Goal: Information Seeking & Learning: Find specific fact

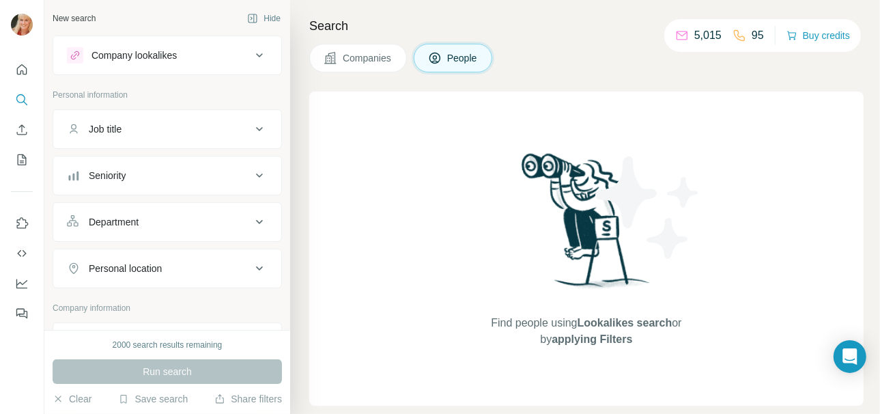
click at [153, 64] on button "Company lookalikes" at bounding box center [167, 55] width 228 height 33
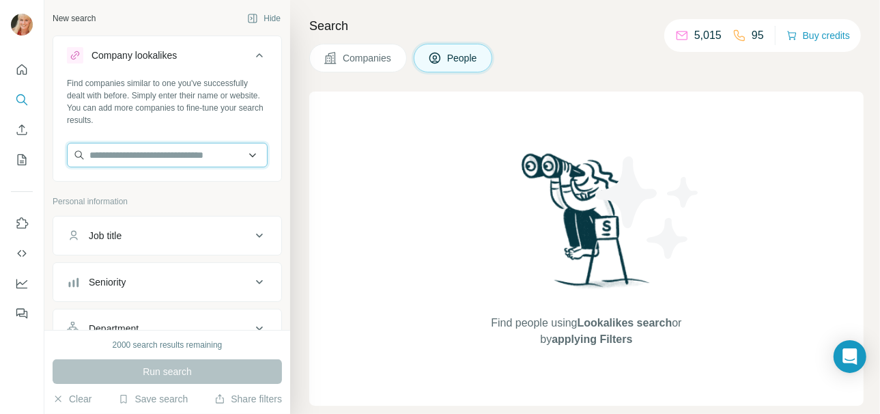
click at [155, 154] on input "text" at bounding box center [167, 155] width 201 height 25
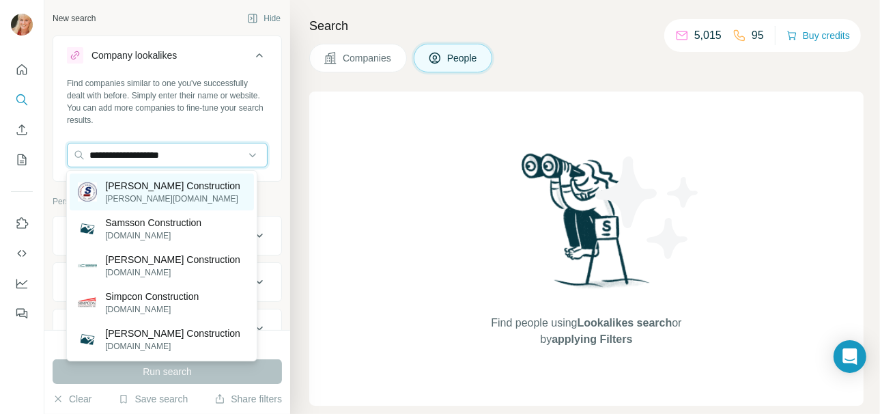
type input "**********"
click at [162, 198] on p "[PERSON_NAME][DOMAIN_NAME]" at bounding box center [172, 198] width 135 height 12
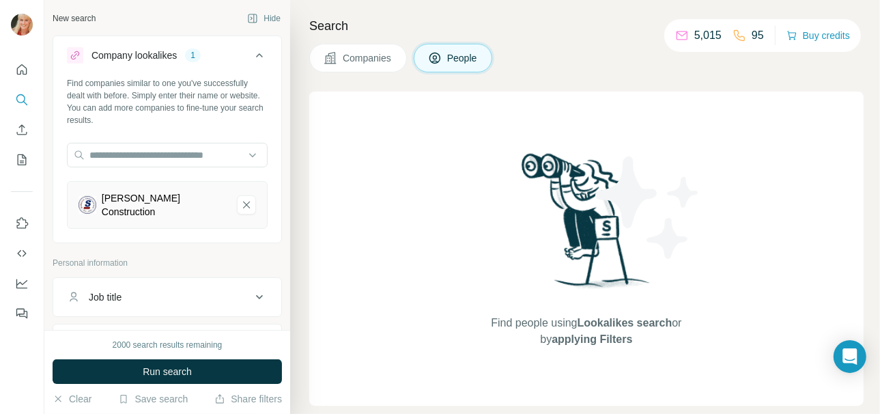
click at [181, 290] on div "Job title" at bounding box center [159, 297] width 184 height 14
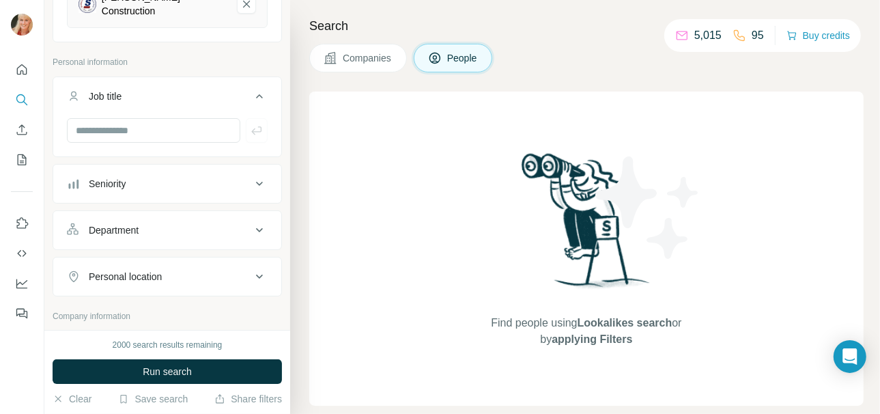
scroll to position [205, 0]
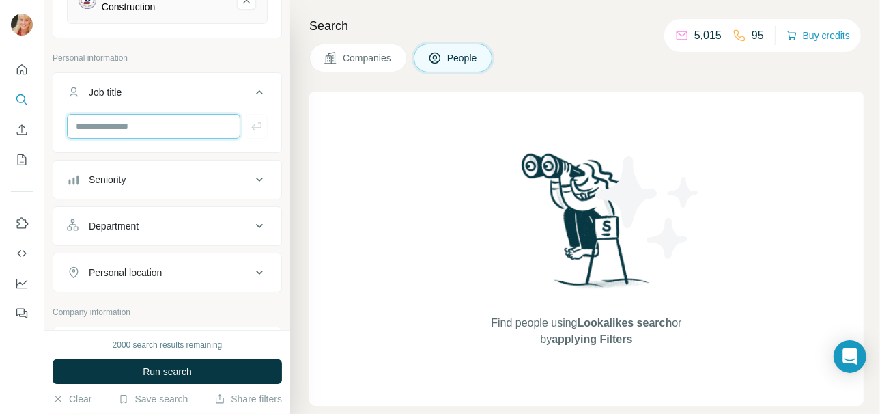
click at [126, 119] on input "text" at bounding box center [153, 126] width 173 height 25
type input "**********"
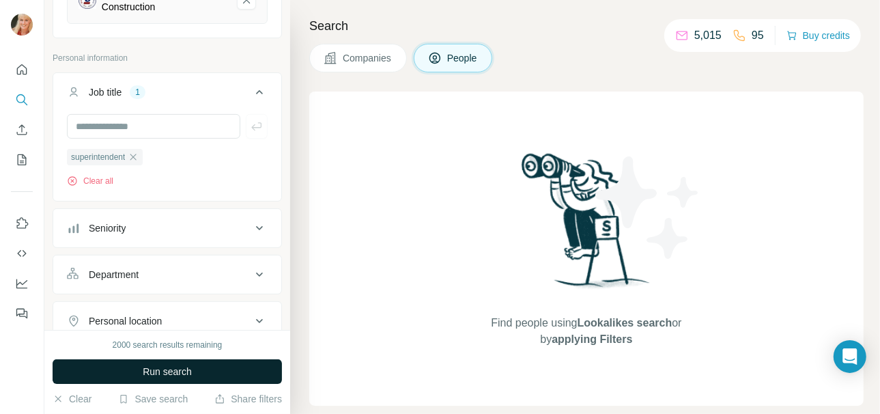
click at [221, 374] on button "Run search" at bounding box center [167, 371] width 229 height 25
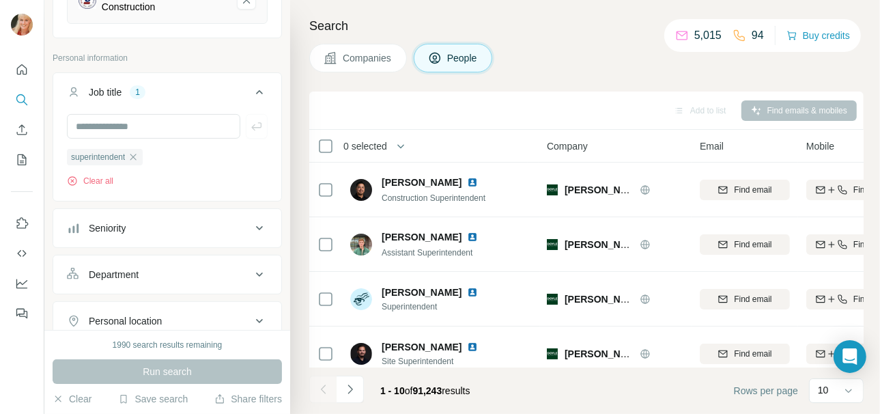
click at [347, 61] on span "Companies" at bounding box center [368, 58] width 50 height 14
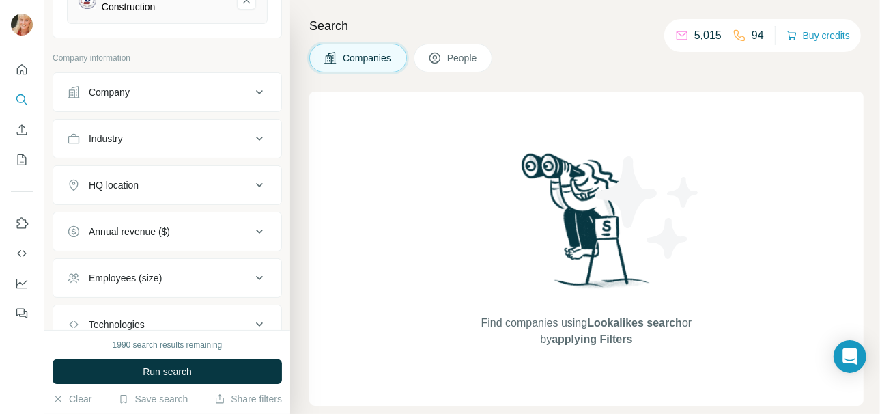
click at [464, 55] on span "People" at bounding box center [462, 58] width 31 height 14
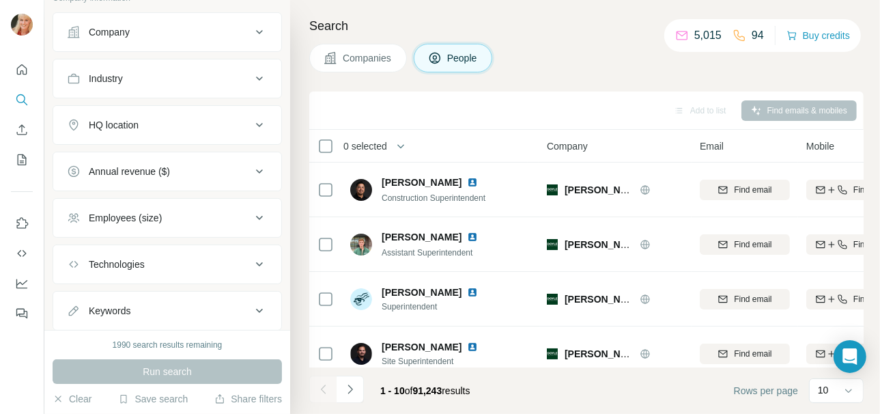
scroll to position [273, 0]
click at [352, 390] on icon "Navigate to next page" at bounding box center [350, 389] width 14 height 14
click at [351, 388] on icon "Navigate to next page" at bounding box center [349, 388] width 5 height 9
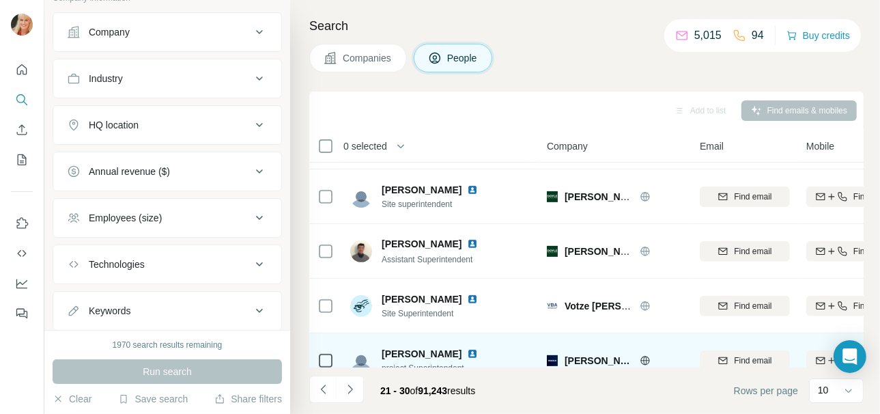
scroll to position [347, 0]
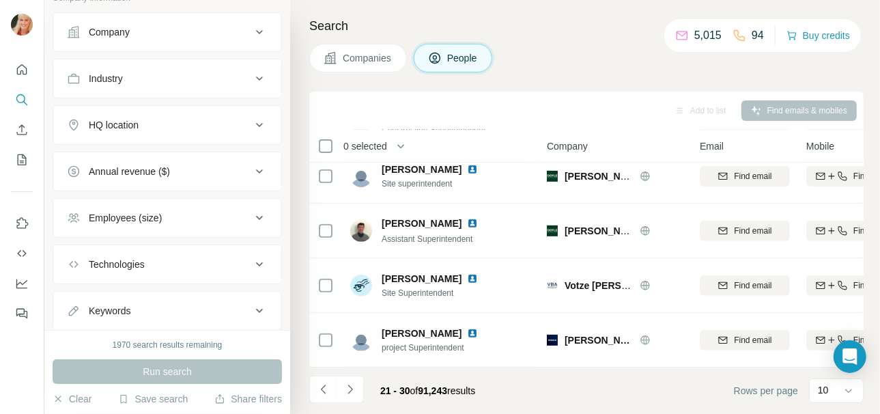
click at [347, 393] on icon "Navigate to next page" at bounding box center [350, 389] width 14 height 14
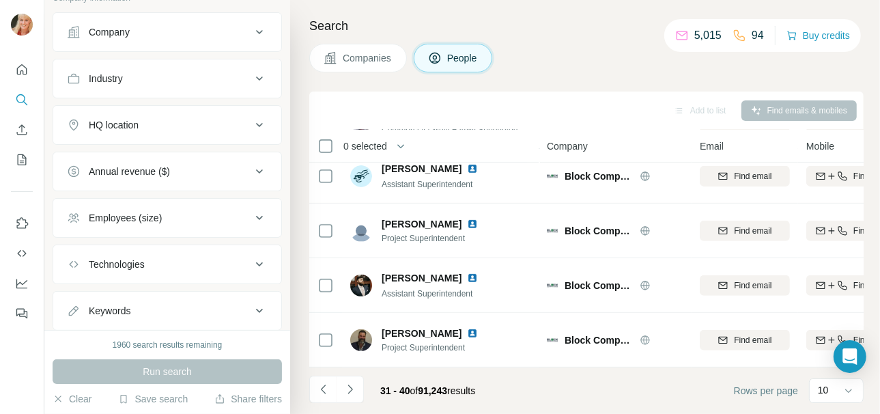
click at [152, 120] on button "HQ location" at bounding box center [167, 125] width 228 height 33
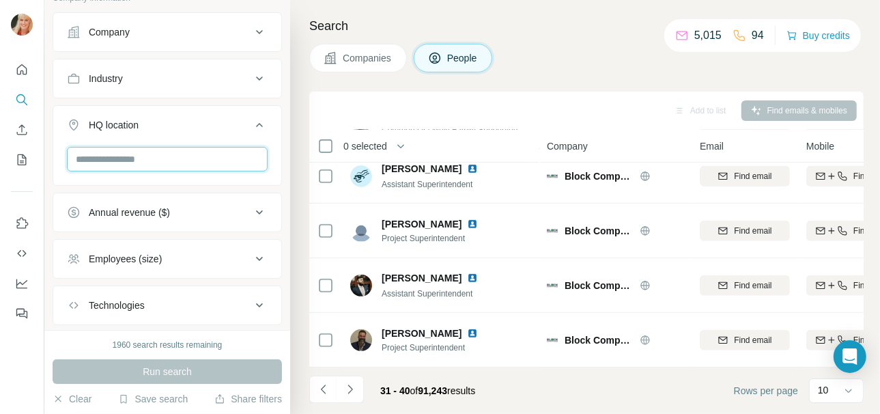
click at [138, 149] on input "text" at bounding box center [167, 159] width 201 height 25
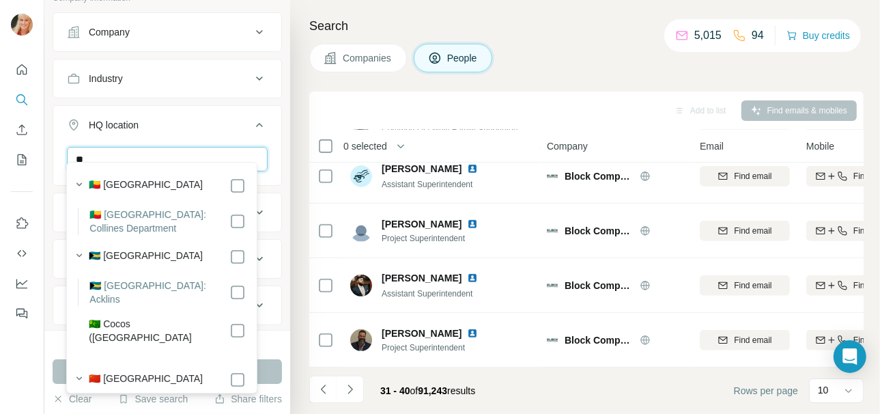
type input "*"
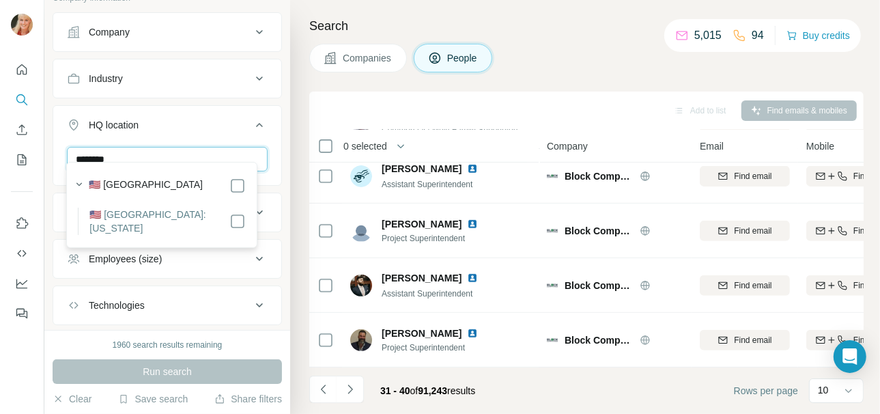
type input "********"
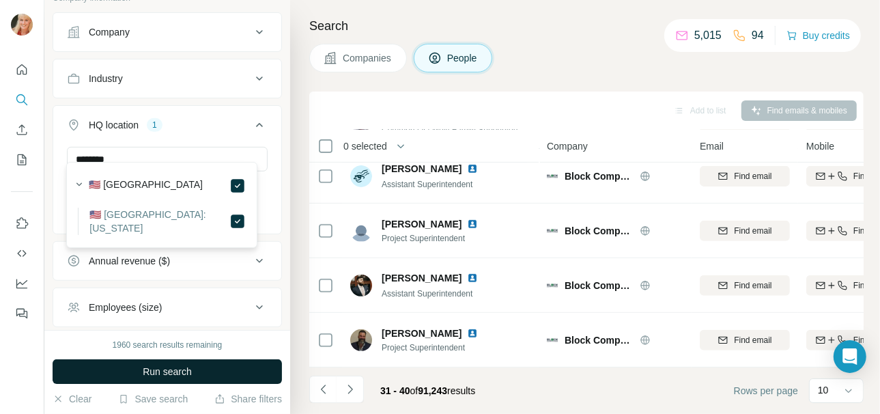
click at [234, 376] on button "Run search" at bounding box center [167, 371] width 229 height 25
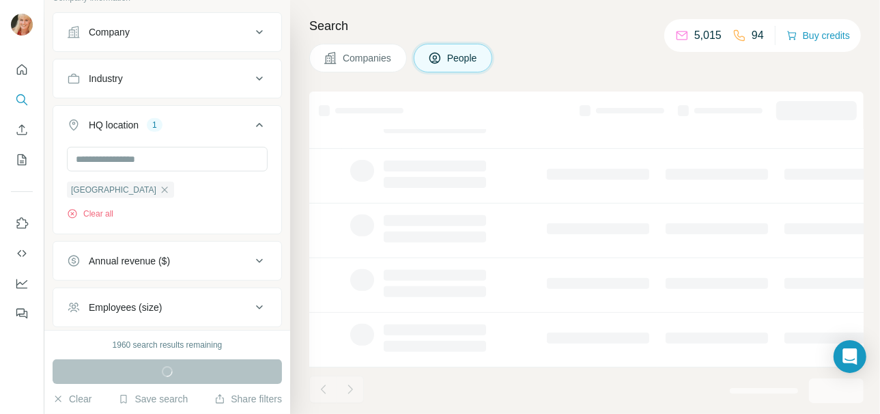
scroll to position [347, 0]
click at [151, 147] on input "text" at bounding box center [167, 159] width 201 height 25
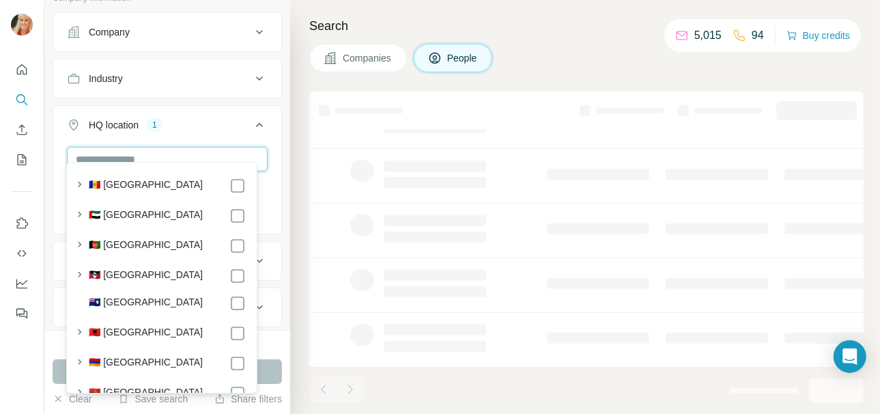
scroll to position [347, 0]
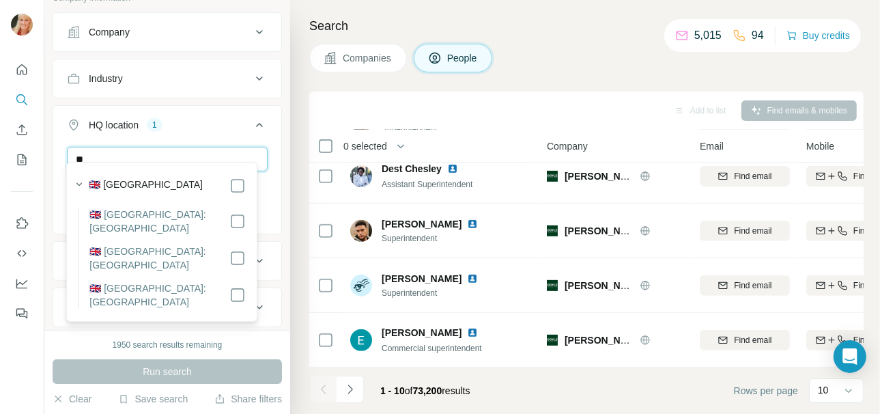
type input "*"
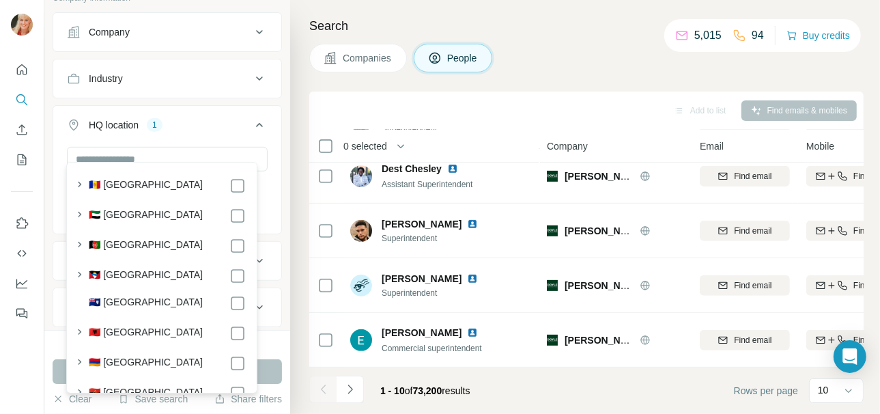
click at [197, 118] on div "HQ location 1" at bounding box center [159, 125] width 184 height 14
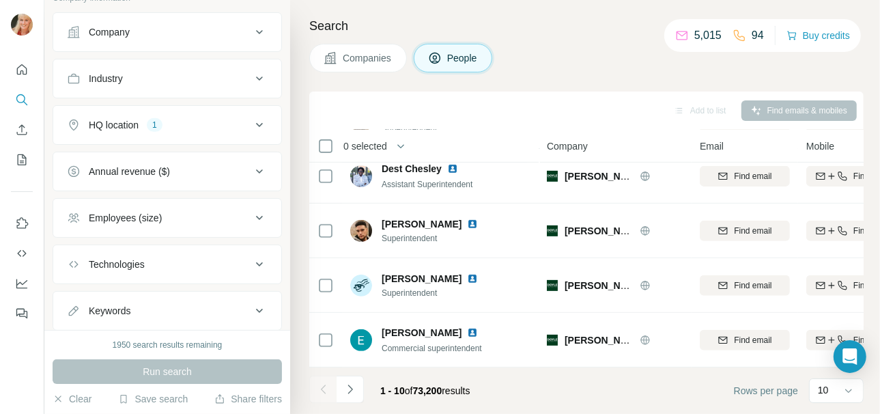
click at [163, 304] on button "Keywords" at bounding box center [167, 310] width 228 height 33
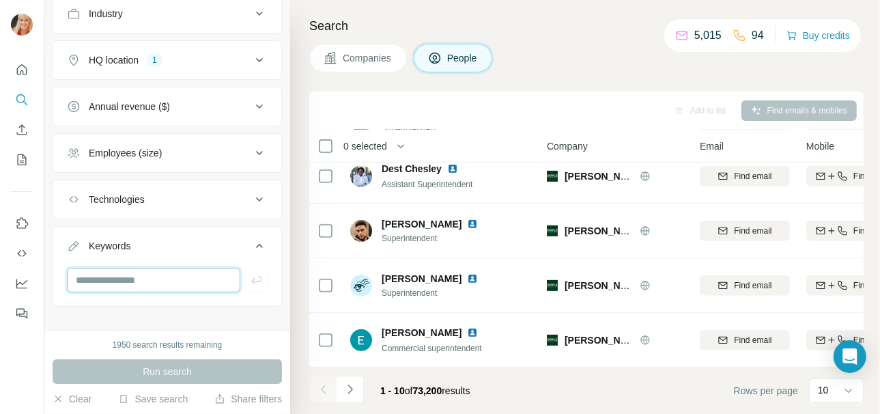
click at [157, 268] on input "text" at bounding box center [153, 280] width 173 height 25
type input "********"
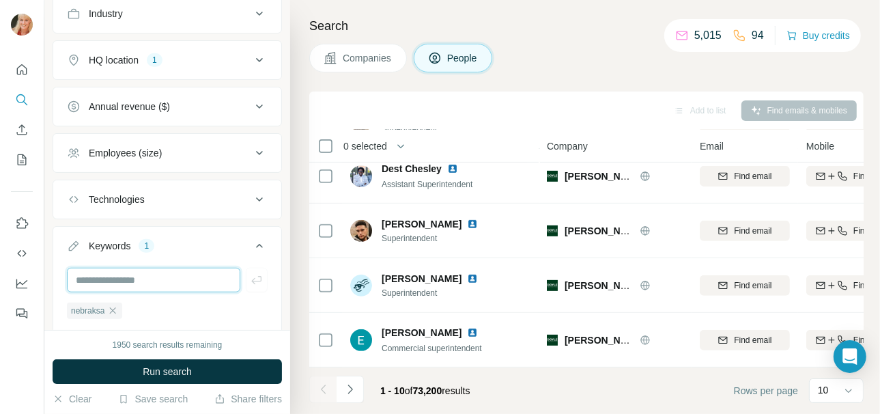
click at [120, 268] on input "text" at bounding box center [153, 280] width 173 height 25
type input "********"
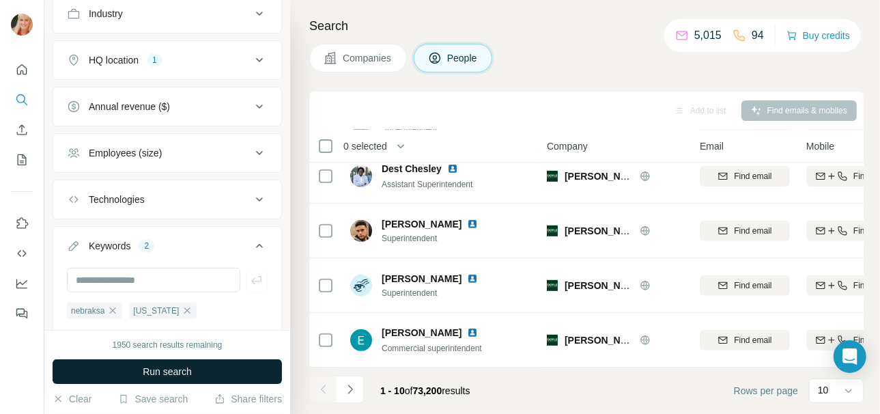
click at [166, 374] on span "Run search" at bounding box center [167, 371] width 49 height 14
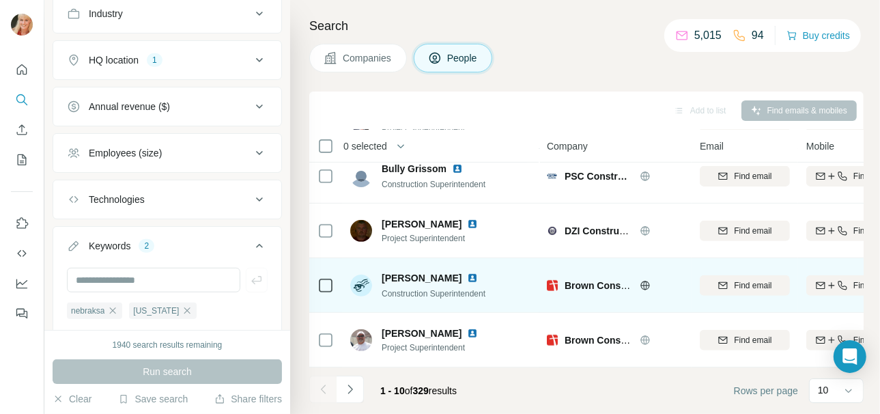
scroll to position [347, 0]
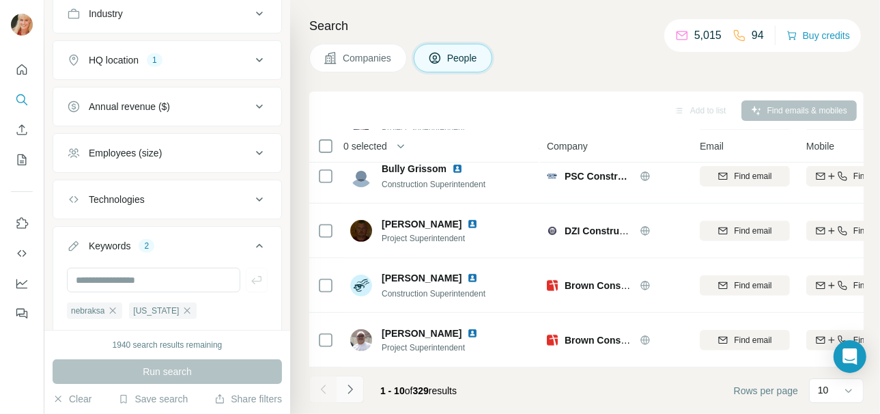
click at [351, 392] on icon "Navigate to next page" at bounding box center [350, 389] width 14 height 14
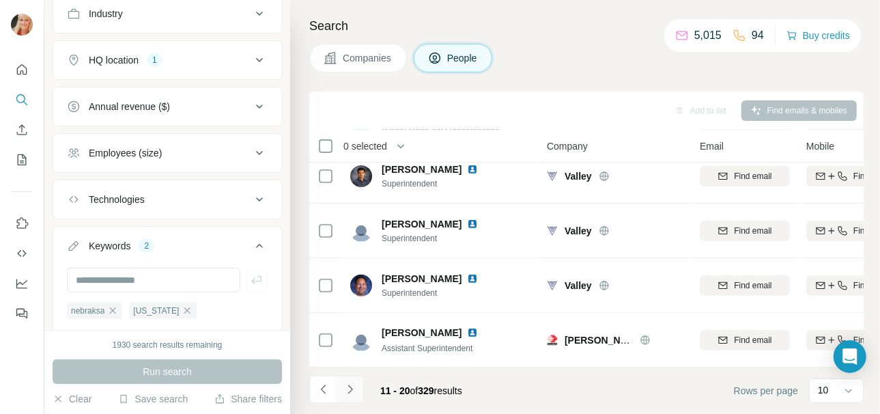
click at [348, 390] on icon "Navigate to next page" at bounding box center [350, 389] width 14 height 14
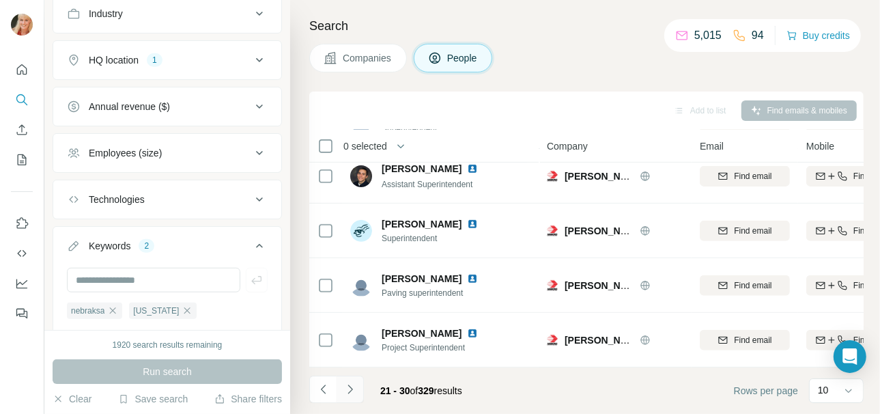
click at [344, 388] on icon "Navigate to next page" at bounding box center [350, 389] width 14 height 14
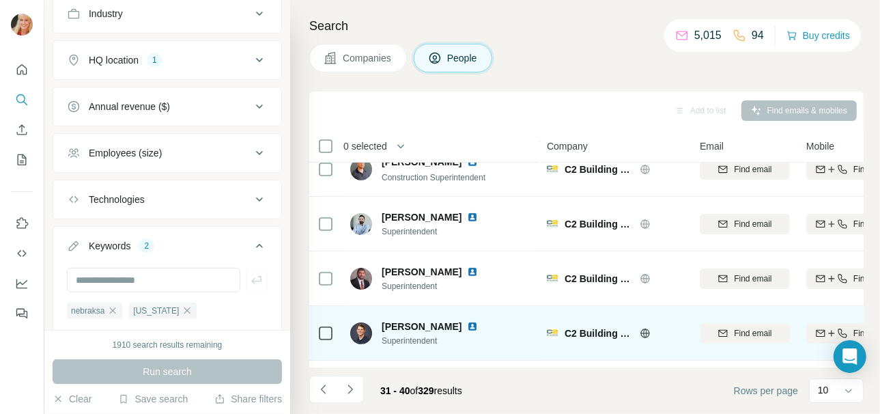
scroll to position [143, 0]
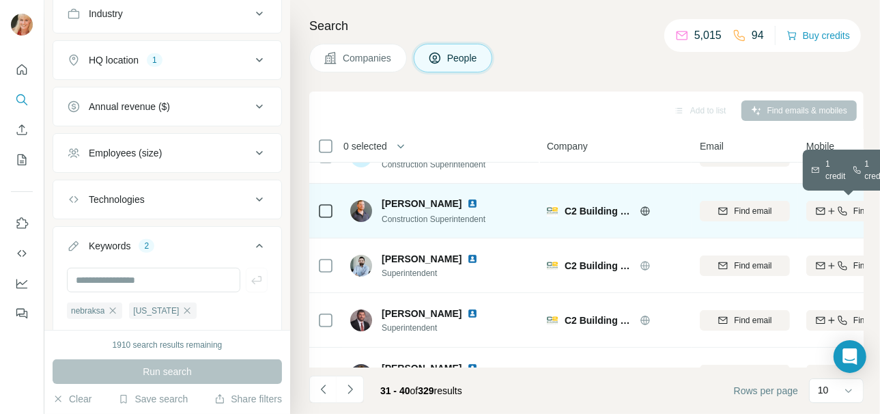
click at [840, 212] on icon "button" at bounding box center [842, 210] width 11 height 11
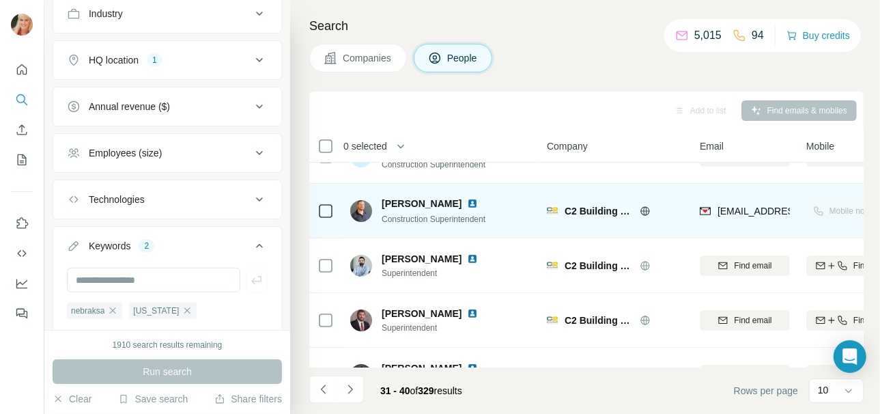
scroll to position [74, 0]
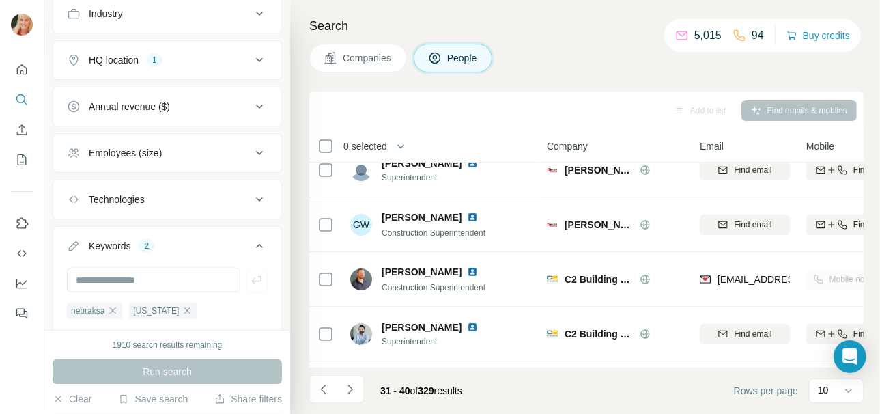
click at [840, 277] on div "Mobile not found" at bounding box center [851, 279] width 90 height 38
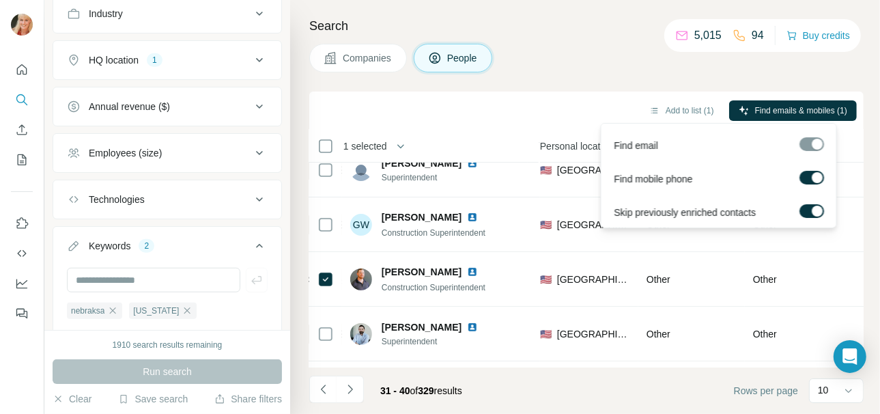
click at [810, 177] on label at bounding box center [811, 178] width 25 height 14
click at [811, 176] on label at bounding box center [811, 178] width 25 height 14
click at [809, 142] on div at bounding box center [811, 144] width 25 height 14
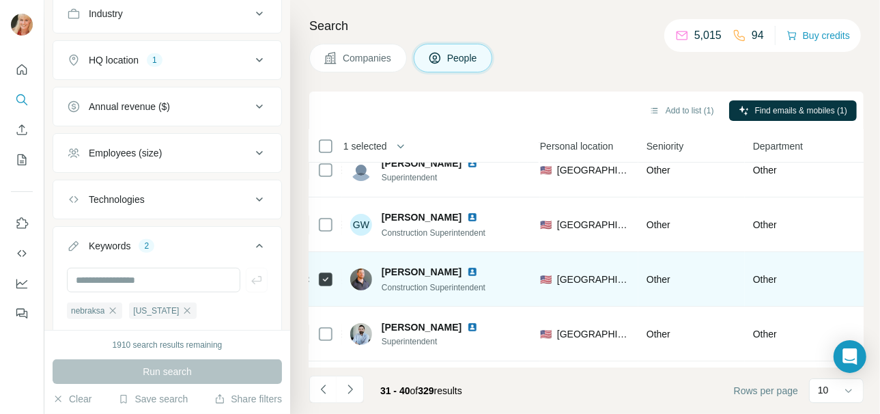
click at [407, 270] on span "[PERSON_NAME]" at bounding box center [422, 272] width 80 height 14
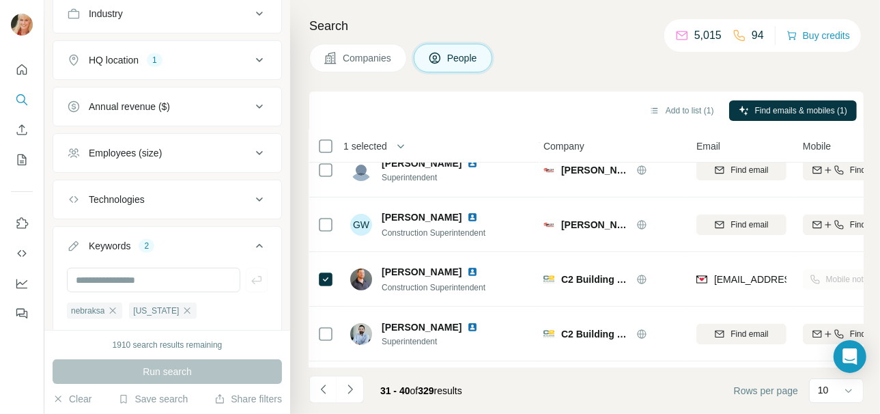
scroll to position [74, 0]
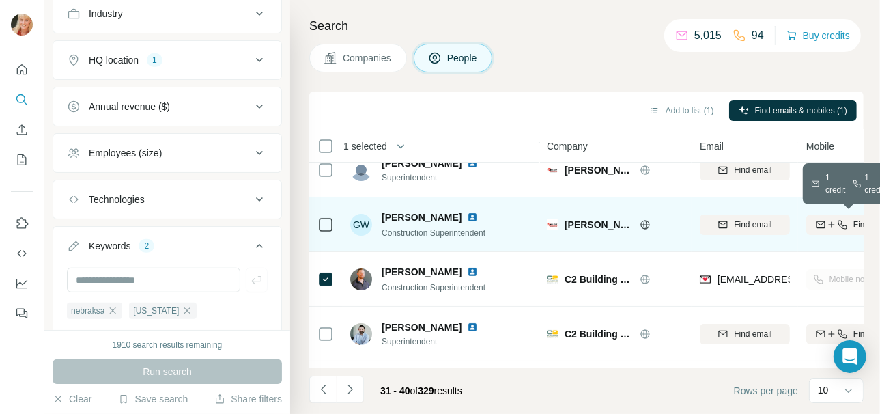
click at [844, 225] on icon "button" at bounding box center [842, 224] width 11 height 11
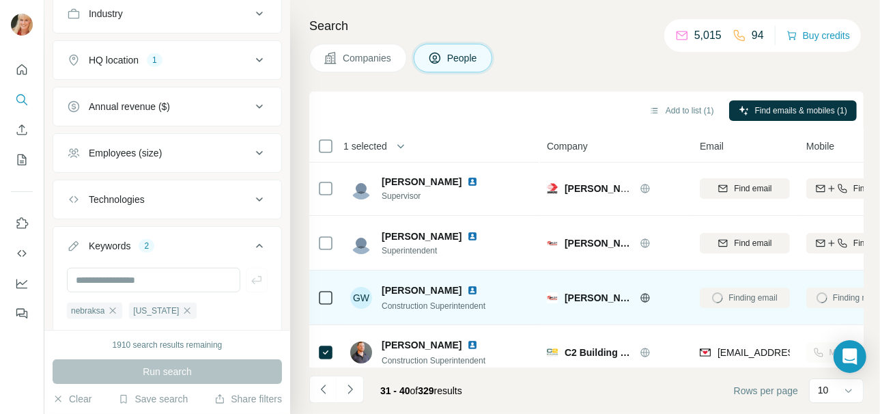
scroll to position [0, 0]
